Goal: Information Seeking & Learning: Learn about a topic

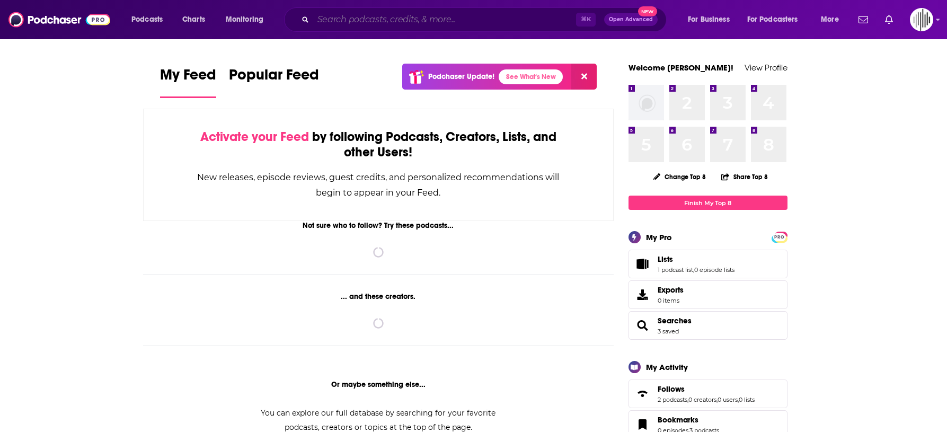
click at [511, 23] on input "Search podcasts, credits, & more..." at bounding box center [444, 19] width 263 height 17
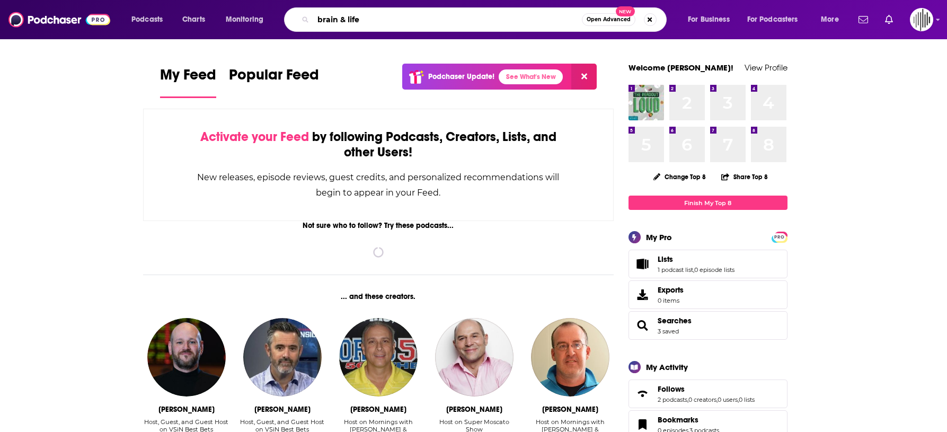
type input "brain & life"
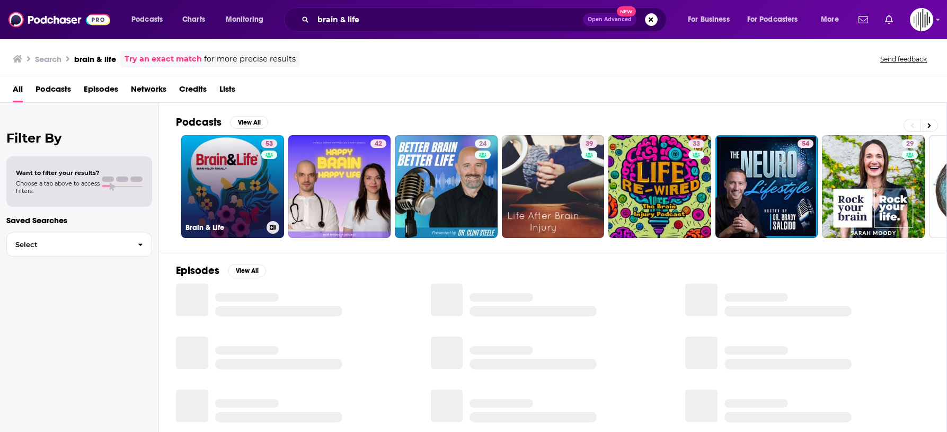
click at [238, 189] on link "53 Brain & Life" at bounding box center [232, 186] width 103 height 103
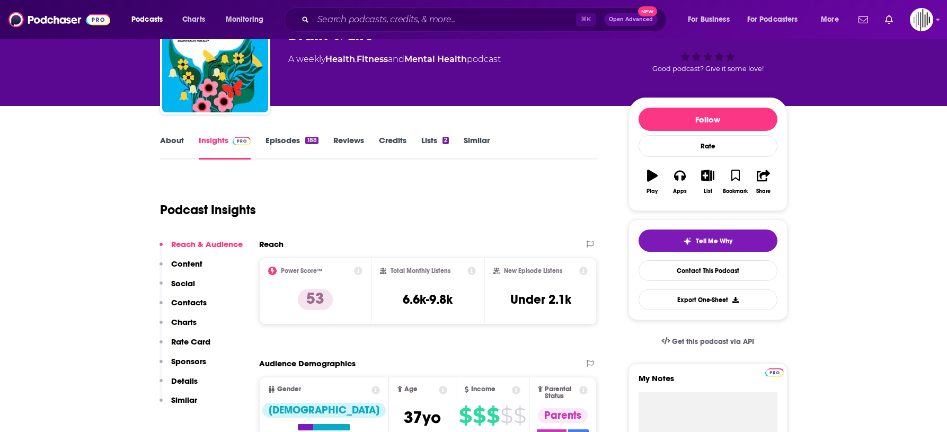
scroll to position [68, 0]
